Goal: Task Accomplishment & Management: Use online tool/utility

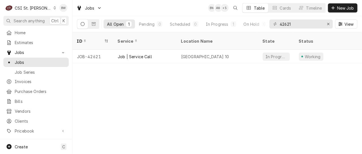
drag, startPoint x: 137, startPoint y: 6, endPoint x: 135, endPoint y: 9, distance: 3.5
click at [136, 10] on div "Jobs BW AW + 5 Table Cards Timeline New Job" at bounding box center [216, 8] width 289 height 16
drag, startPoint x: 293, startPoint y: 24, endPoint x: 271, endPoint y: 25, distance: 22.1
click at [273, 25] on div "42621" at bounding box center [300, 24] width 63 height 9
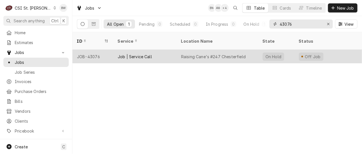
type input "43076"
click at [102, 50] on div "JOB-43076" at bounding box center [92, 57] width 41 height 14
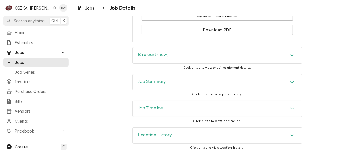
scroll to position [915, 0]
click at [151, 82] on h3 "Job Summary" at bounding box center [152, 81] width 28 height 5
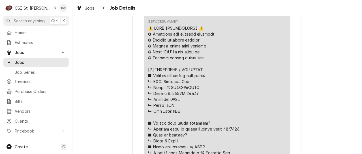
scroll to position [1142, 0]
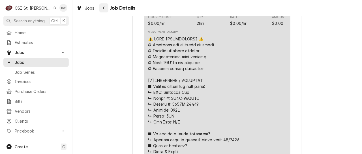
click at [104, 10] on icon "Navigate back" at bounding box center [103, 8] width 3 height 4
click at [103, 10] on icon "Navigate back" at bounding box center [103, 8] width 3 height 4
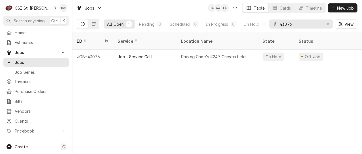
click at [171, 12] on div "Jobs BW AW + 4 Table Cards Timeline New Job" at bounding box center [216, 8] width 289 height 16
click at [277, 23] on div "Dynamic Content Wrapper" at bounding box center [275, 24] width 6 height 6
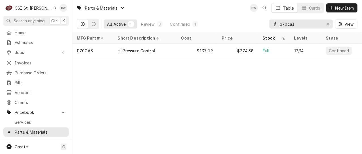
drag, startPoint x: 309, startPoint y: 27, endPoint x: 254, endPoint y: 25, distance: 55.2
click at [259, 25] on div "All Active 1 Review 0 Confirmed 1 p70ca3 View" at bounding box center [217, 24] width 280 height 16
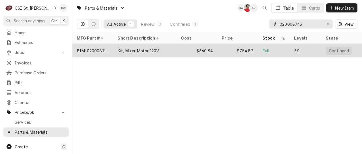
type input "020008743"
click at [134, 49] on div "Kit, Mixer Motor 120V" at bounding box center [138, 51] width 41 height 6
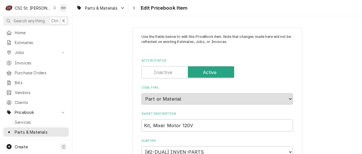
type textarea "x"
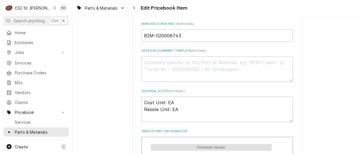
scroll to position [85, 0]
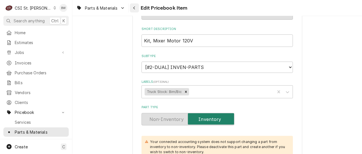
click at [132, 9] on div "Navigate back" at bounding box center [135, 8] width 6 height 6
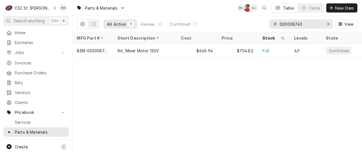
click at [304, 26] on input "020008743" at bounding box center [301, 24] width 42 height 9
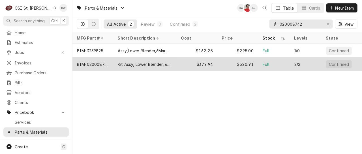
type input "020008742"
click at [100, 61] on div "BIM-020008742" at bounding box center [93, 64] width 32 height 6
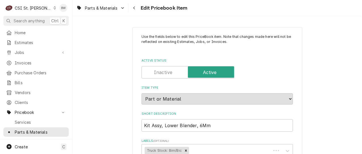
type textarea "x"
